Goal: Information Seeking & Learning: Find contact information

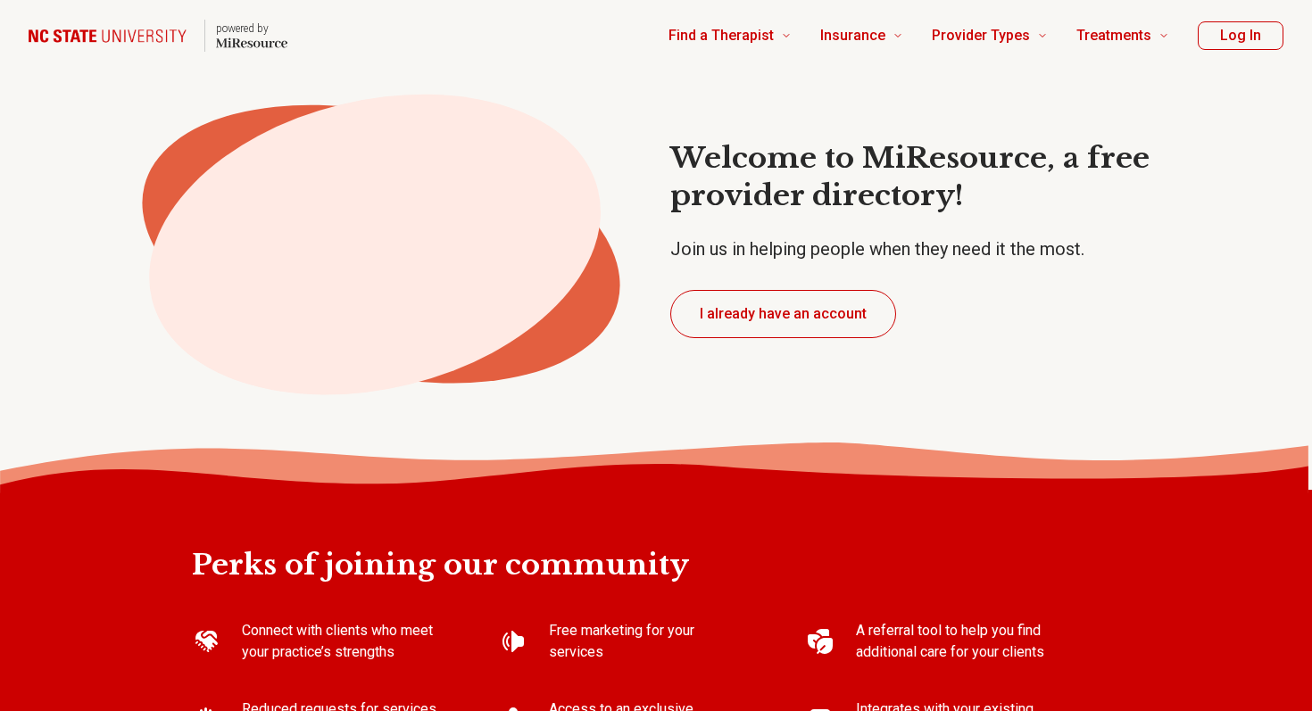
click at [130, 34] on img "Home page" at bounding box center [111, 35] width 165 height 27
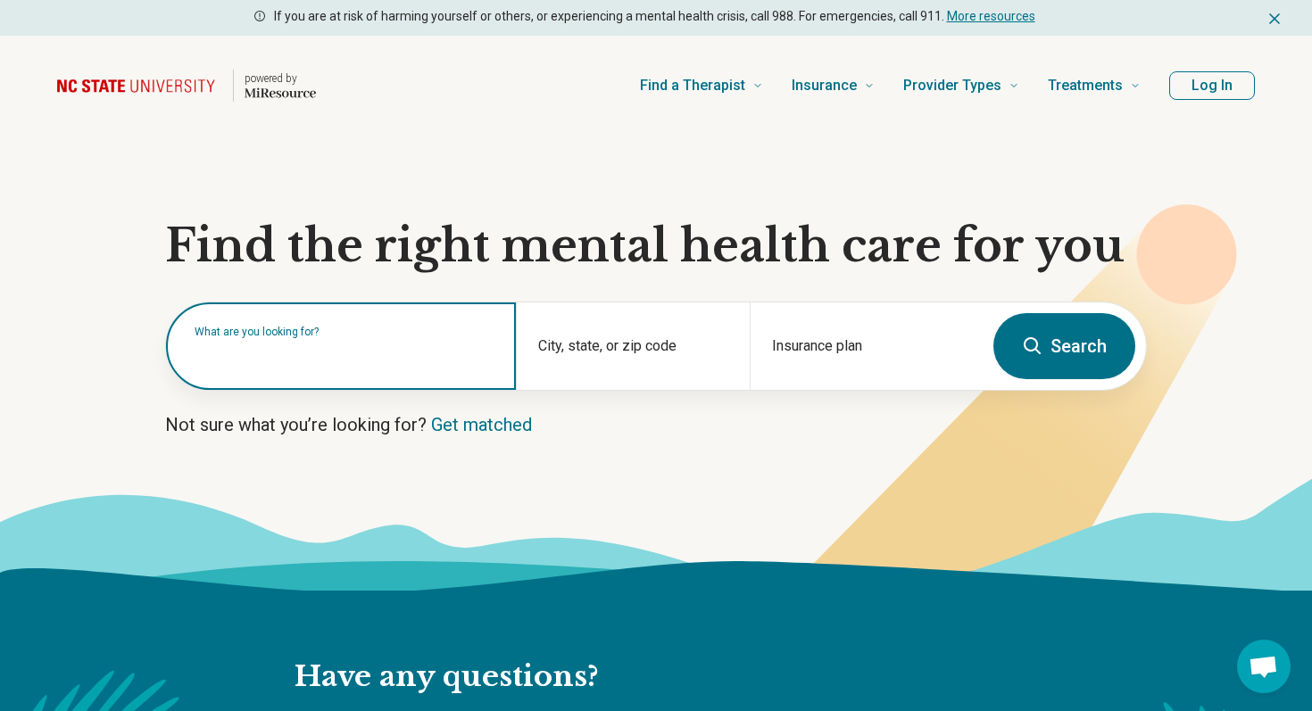
click at [277, 369] on div "What are you looking for?" at bounding box center [341, 346] width 350 height 87
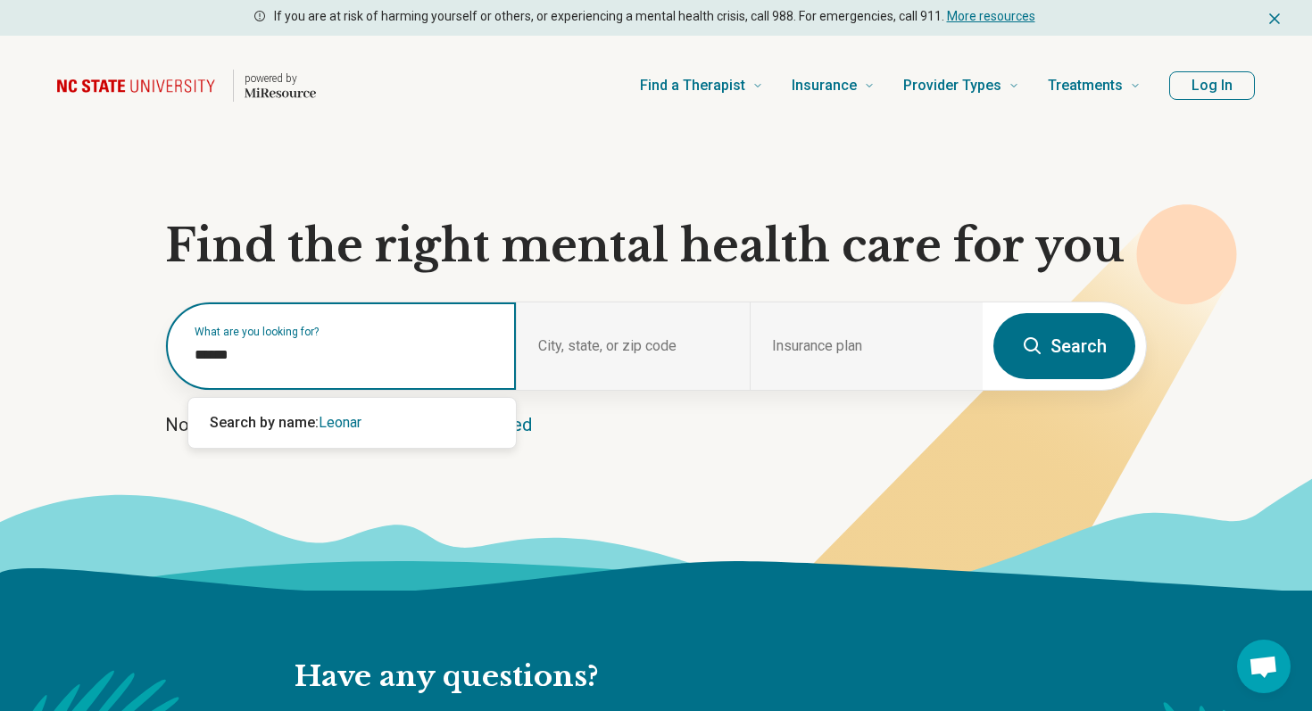
type input "*******"
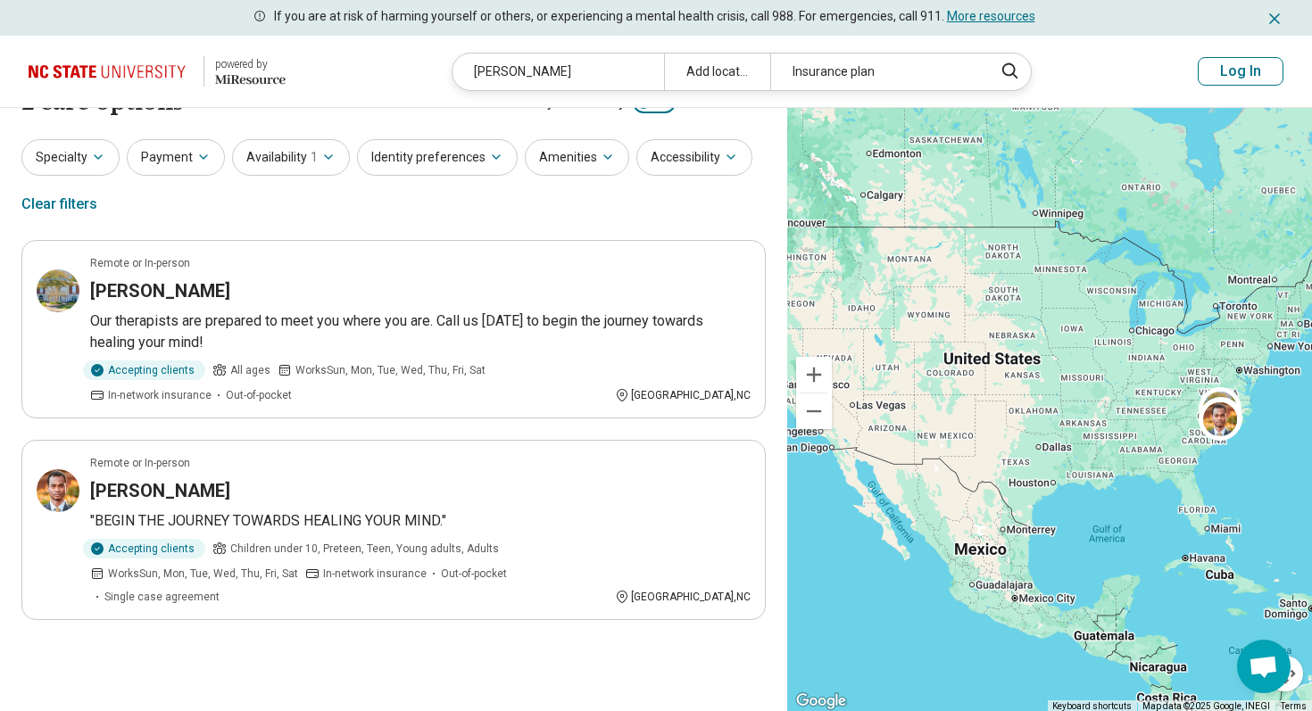
scroll to position [70, 0]
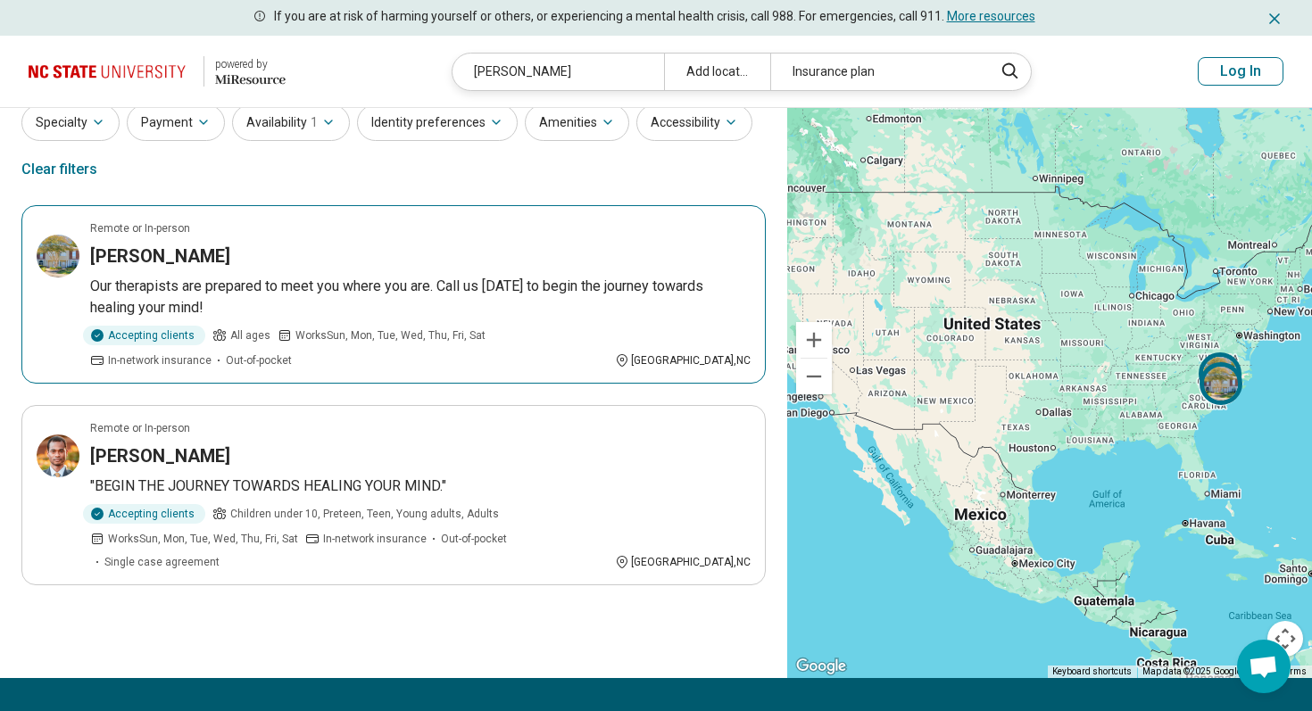
click at [594, 261] on div "Johnny Leonard" at bounding box center [420, 256] width 661 height 25
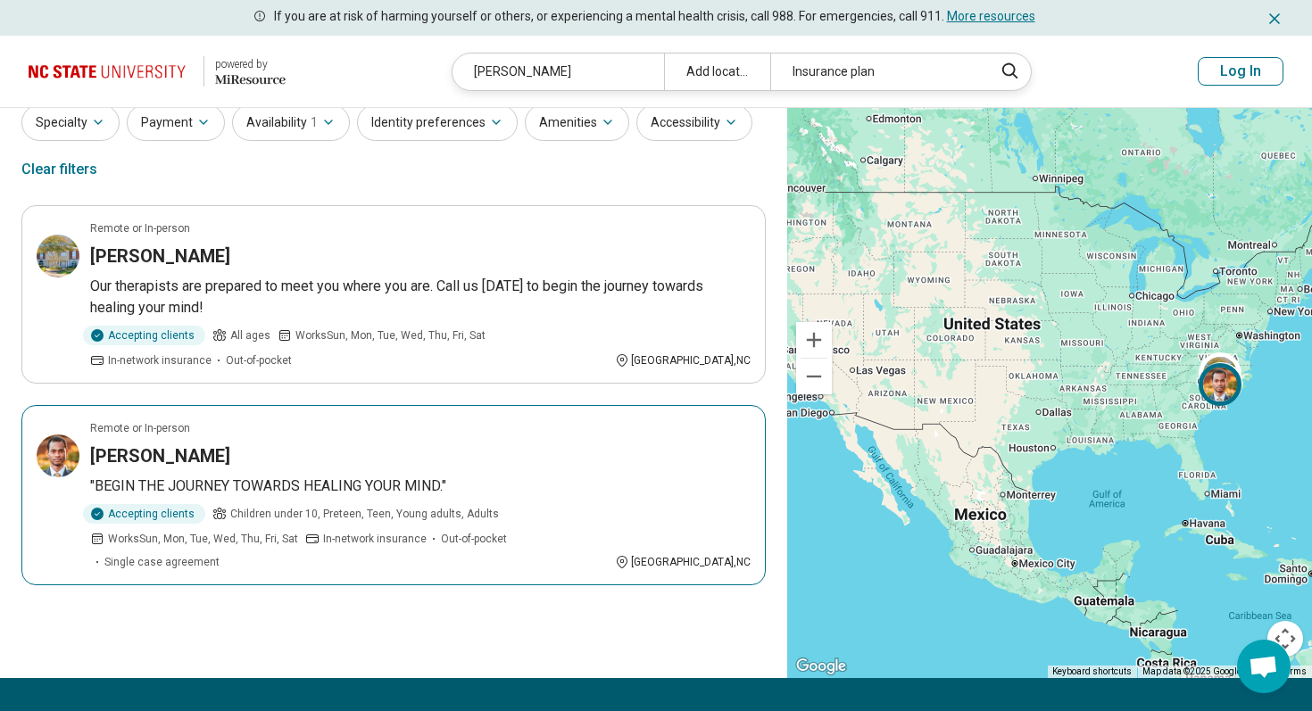
click at [407, 453] on div "[PERSON_NAME]" at bounding box center [420, 456] width 661 height 25
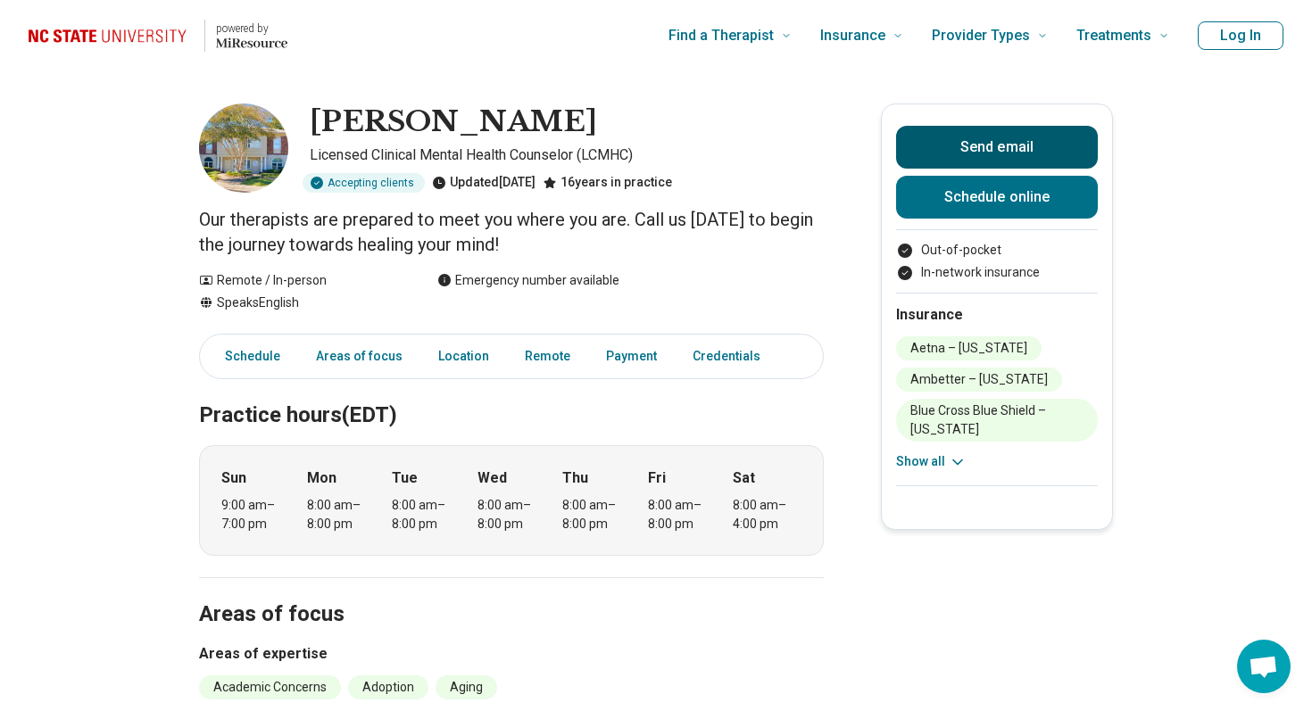
click at [1063, 145] on button "Send email" at bounding box center [997, 147] width 202 height 43
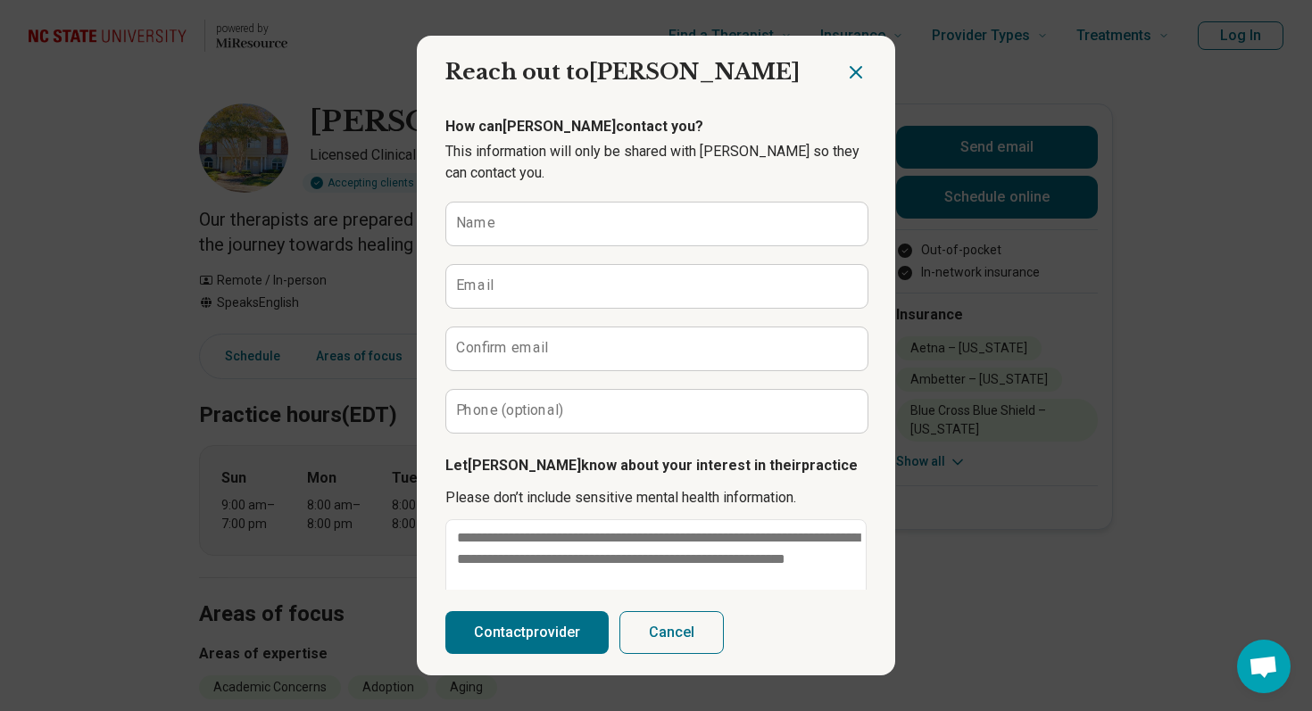
click at [852, 79] on icon "Close dialog" at bounding box center [855, 72] width 21 height 21
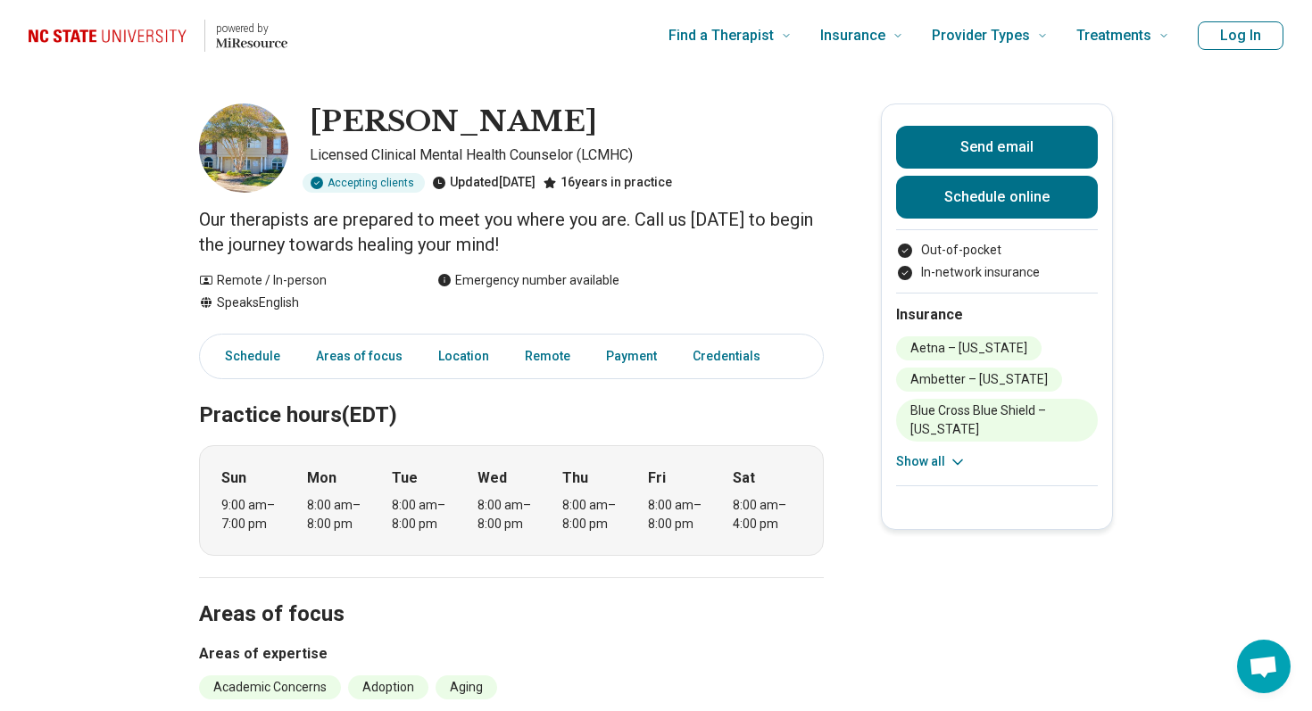
click at [407, 129] on h1 "[PERSON_NAME]" at bounding box center [453, 122] width 287 height 37
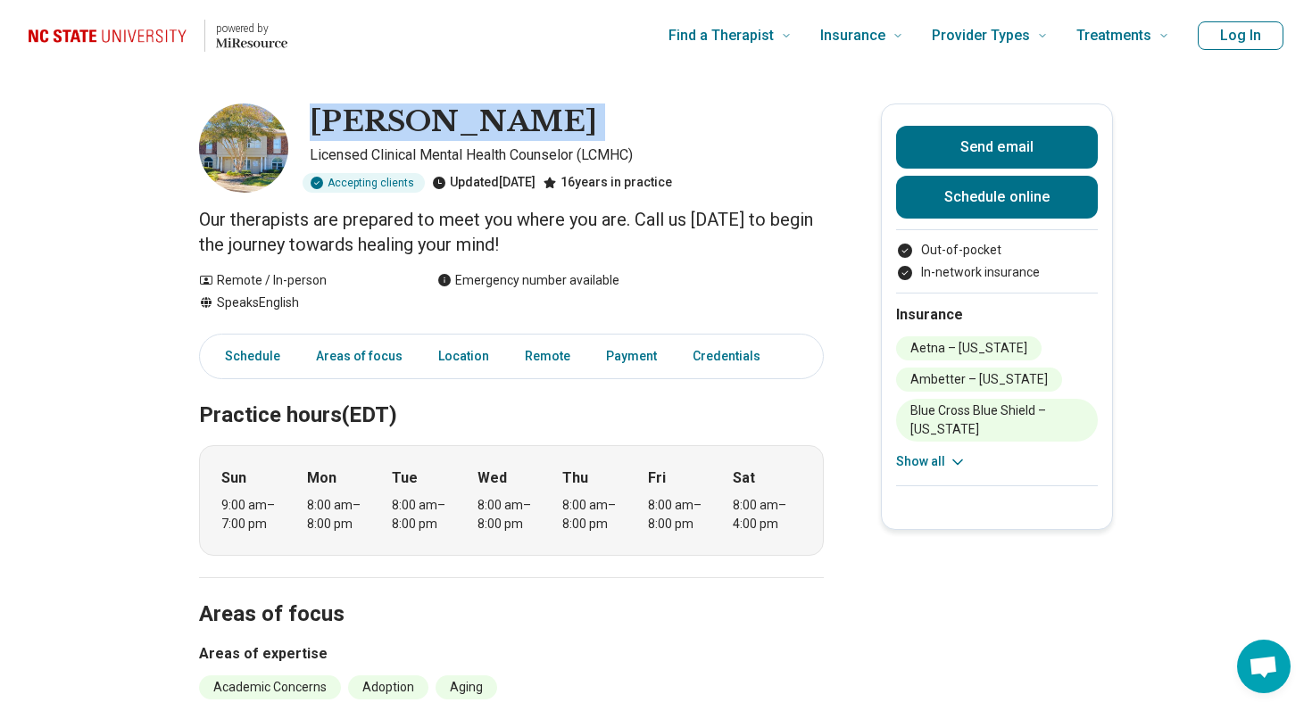
click at [407, 129] on h1 "Johnny Leonard" at bounding box center [453, 122] width 287 height 37
copy h1 "Johnny Leonard"
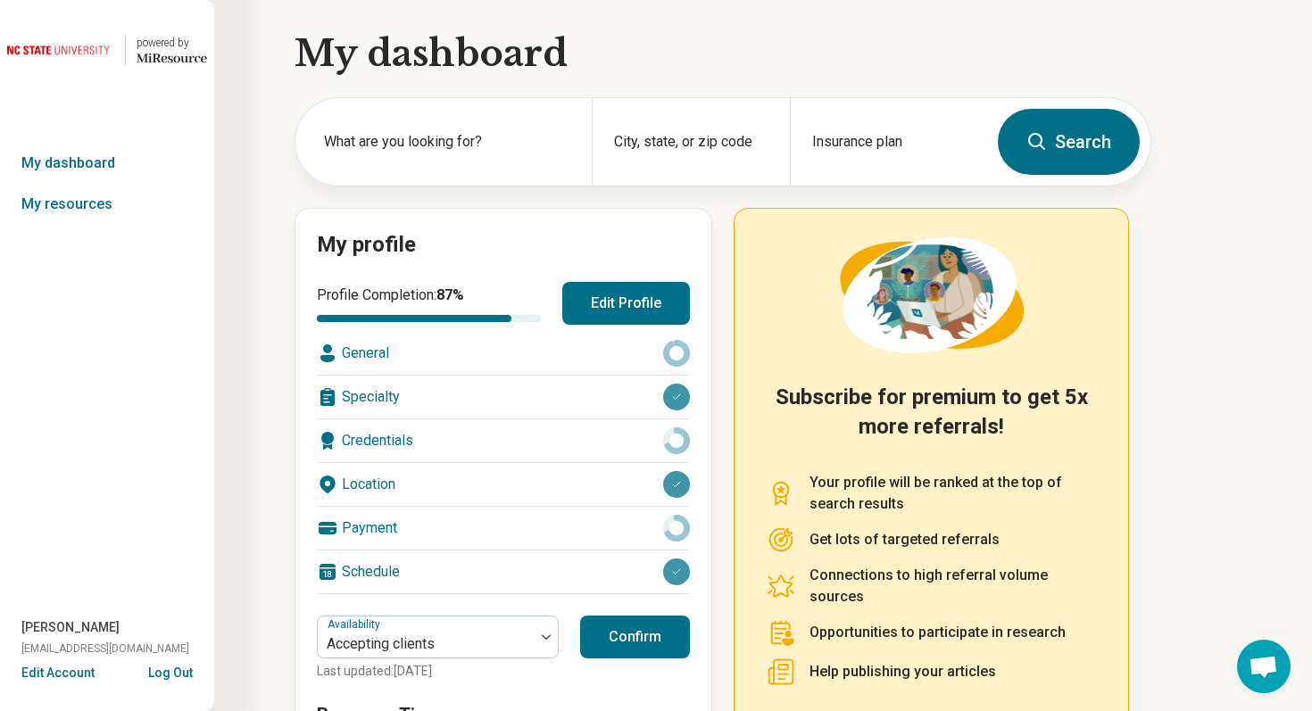
click at [62, 671] on button "Edit Account" at bounding box center [57, 673] width 73 height 19
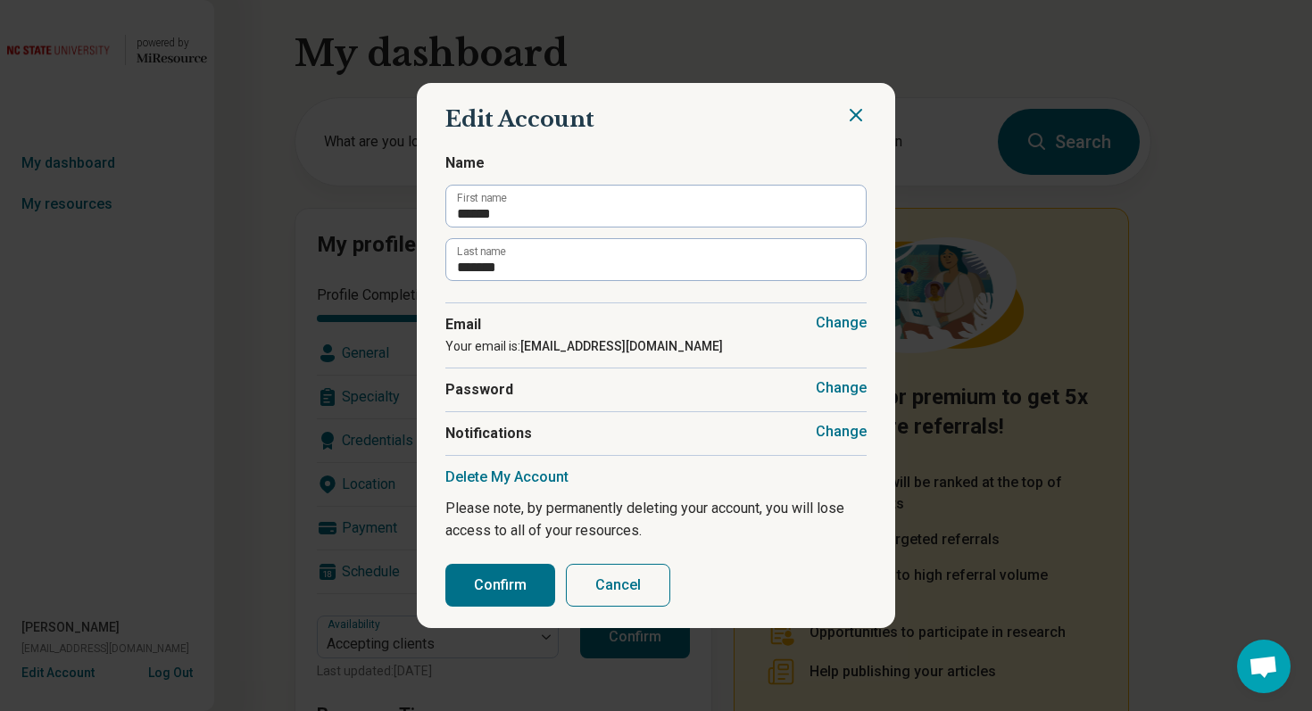
click at [832, 426] on button "Change" at bounding box center [841, 432] width 51 height 18
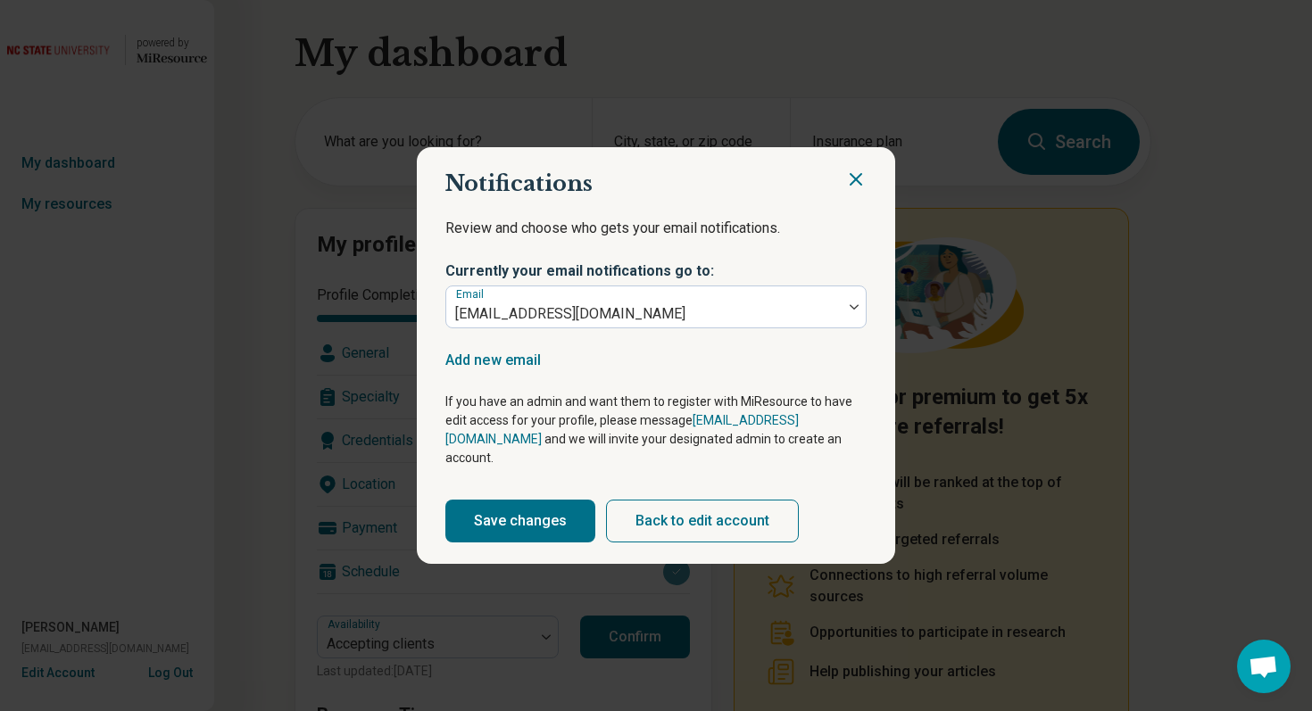
click at [853, 181] on icon "Close" at bounding box center [855, 179] width 21 height 21
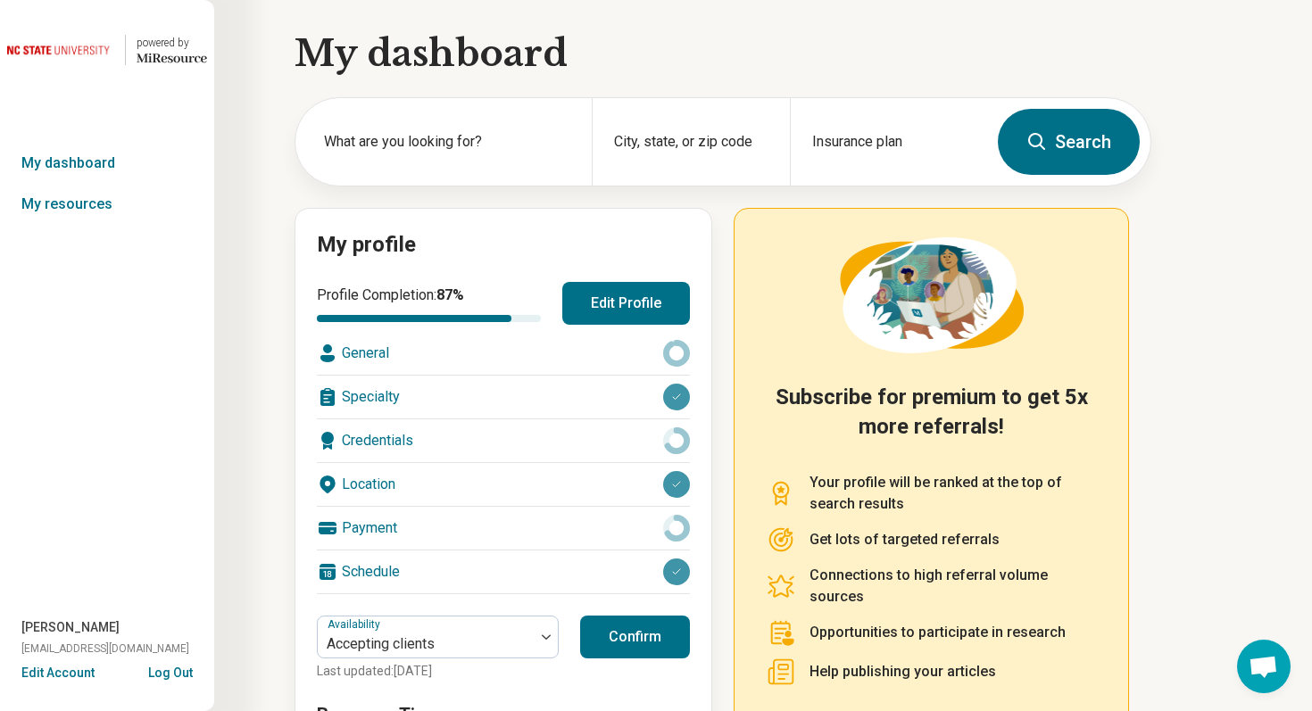
click at [599, 303] on button "Edit Profile" at bounding box center [626, 303] width 128 height 43
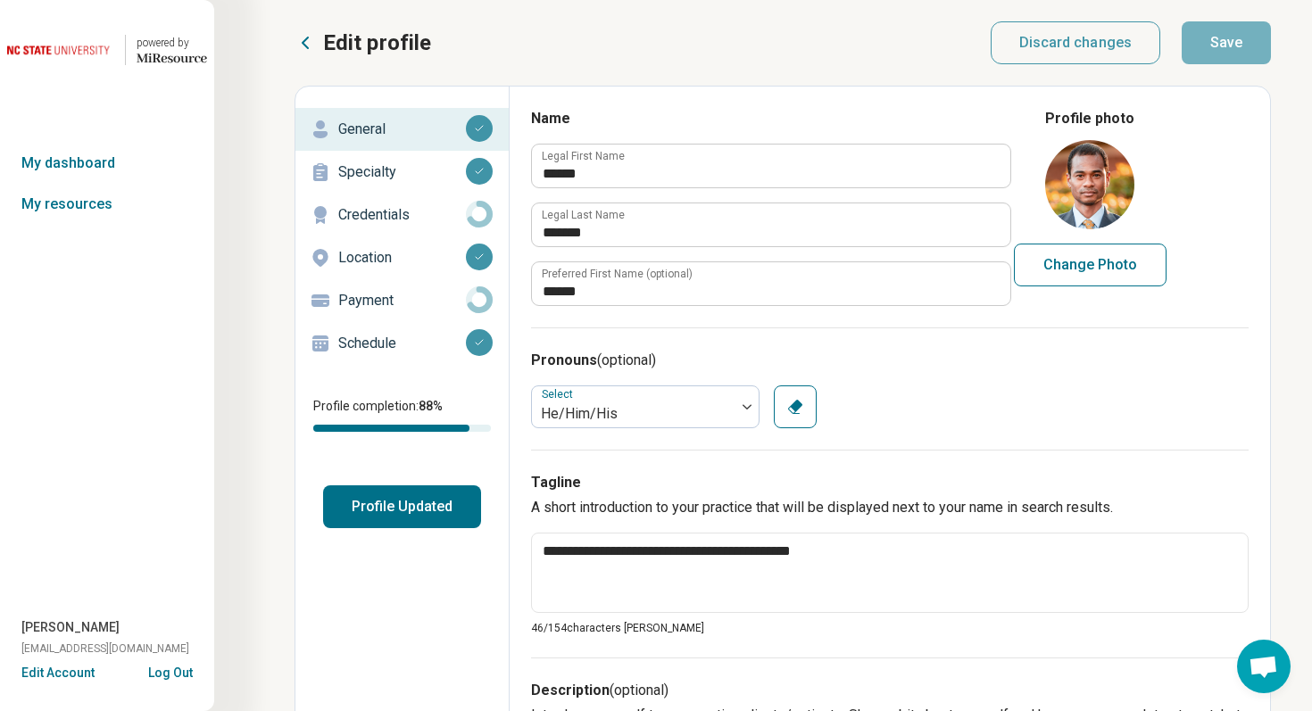
click at [404, 337] on p "Schedule" at bounding box center [402, 343] width 128 height 21
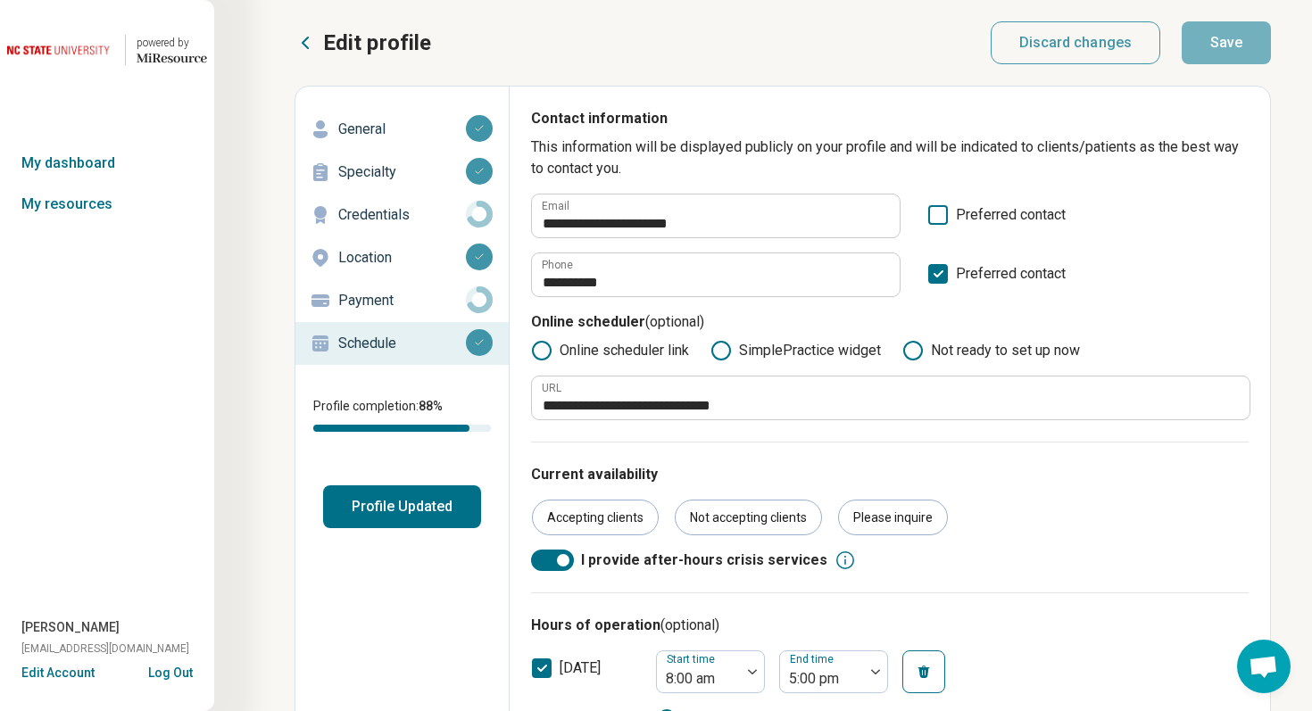
click at [178, 677] on button "Log Out" at bounding box center [170, 671] width 45 height 14
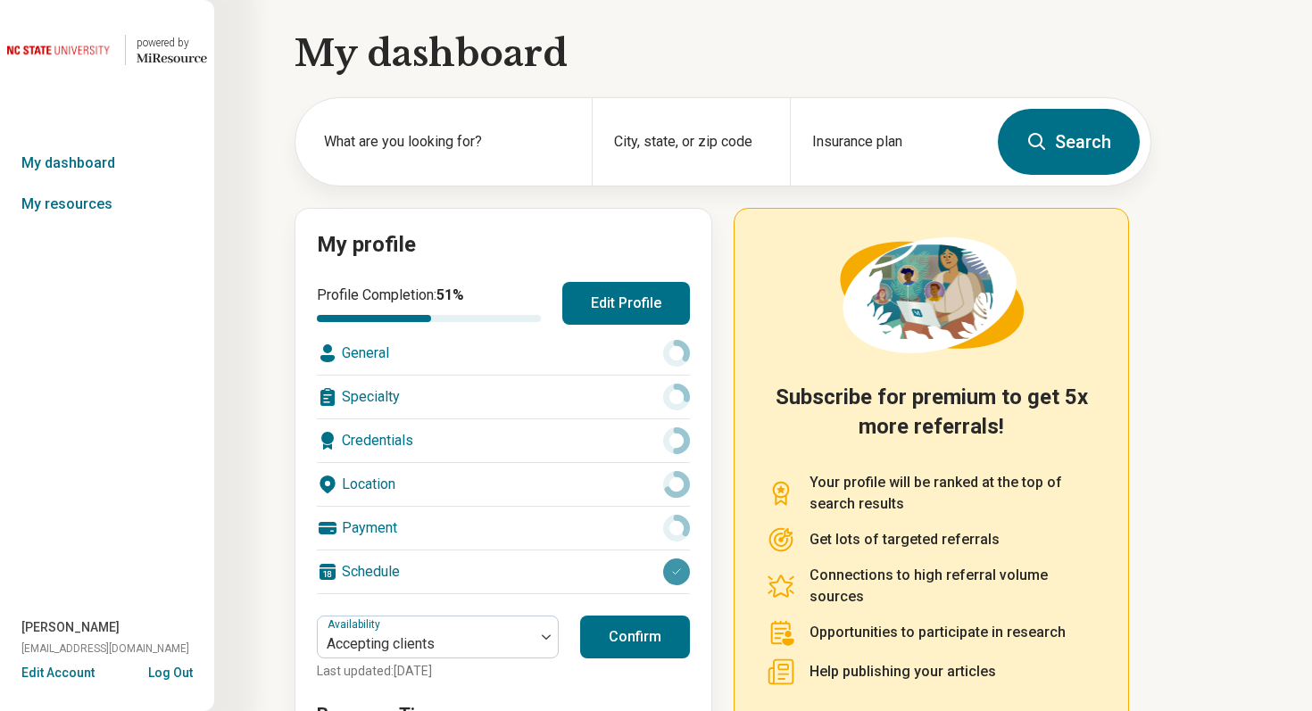
click at [599, 320] on button "Edit Profile" at bounding box center [626, 303] width 128 height 43
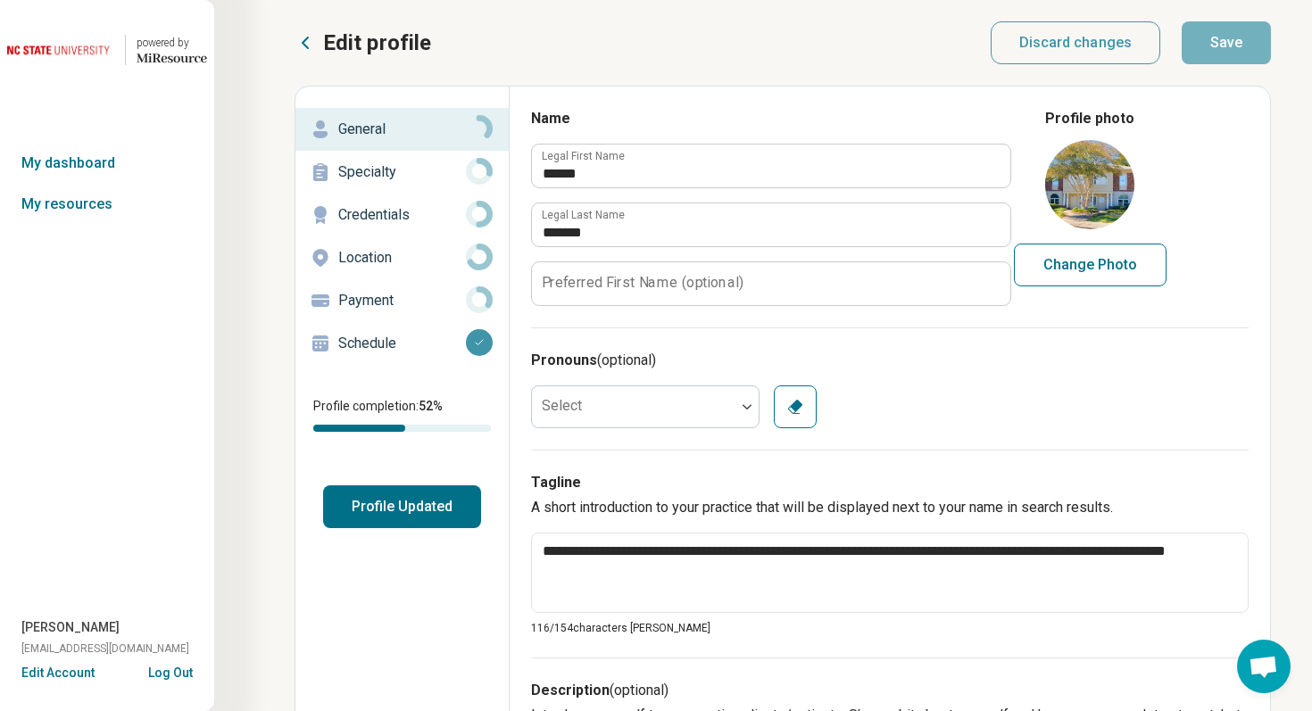
click at [358, 331] on div "Schedule" at bounding box center [402, 343] width 185 height 29
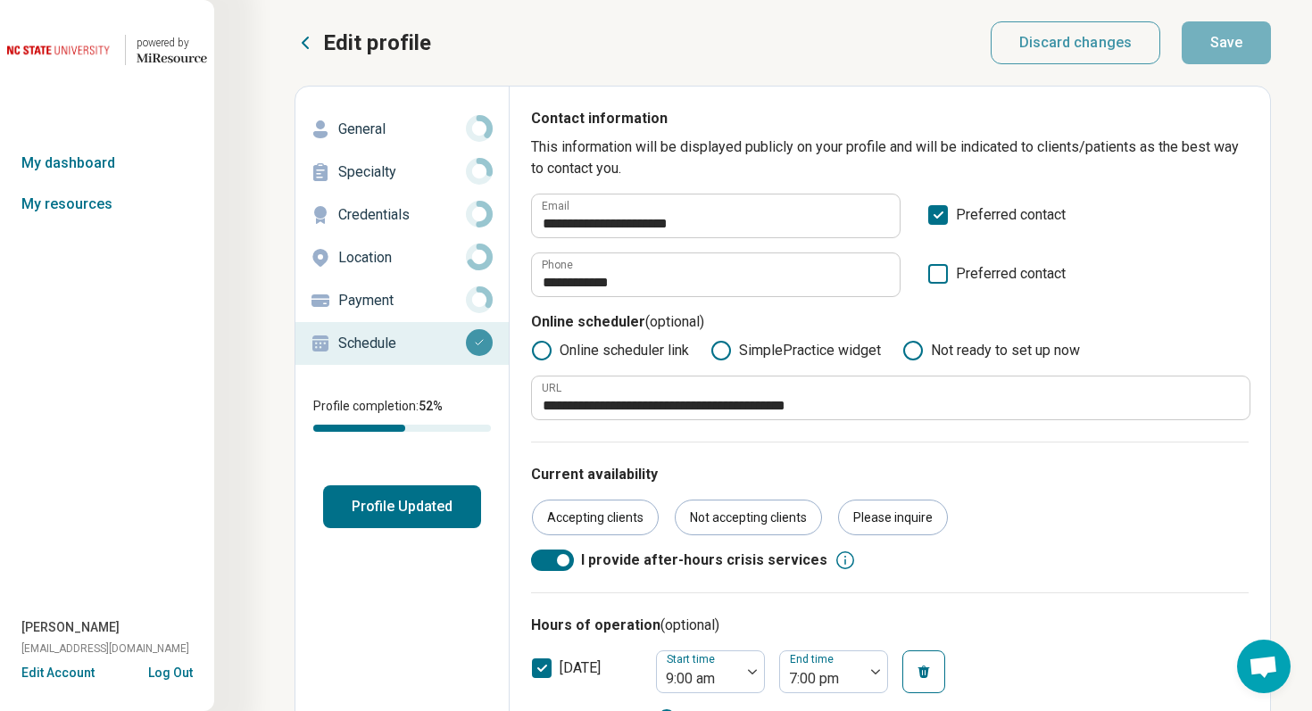
click at [188, 672] on button "Log Out" at bounding box center [170, 671] width 45 height 14
